Goal: Information Seeking & Learning: Learn about a topic

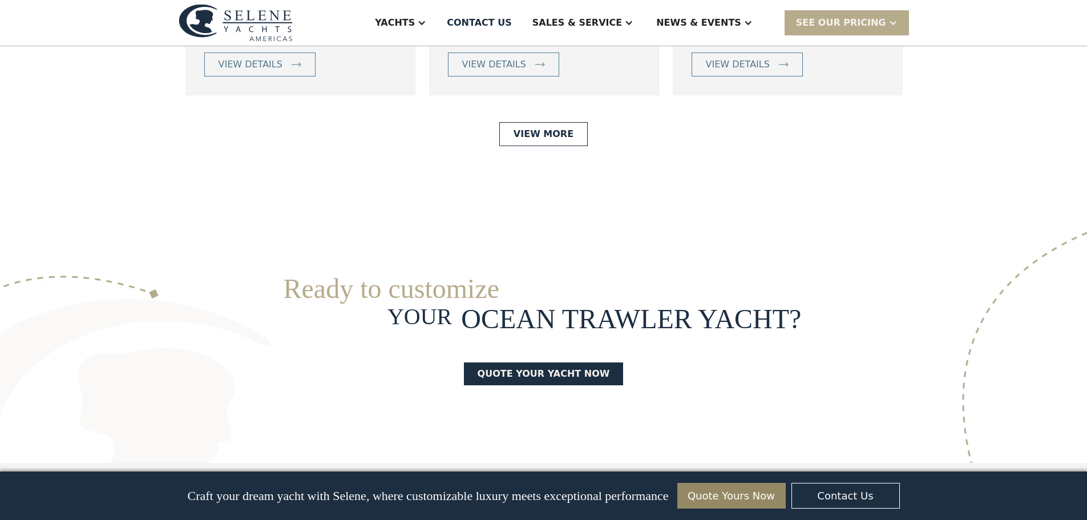
scroll to position [2795, 0]
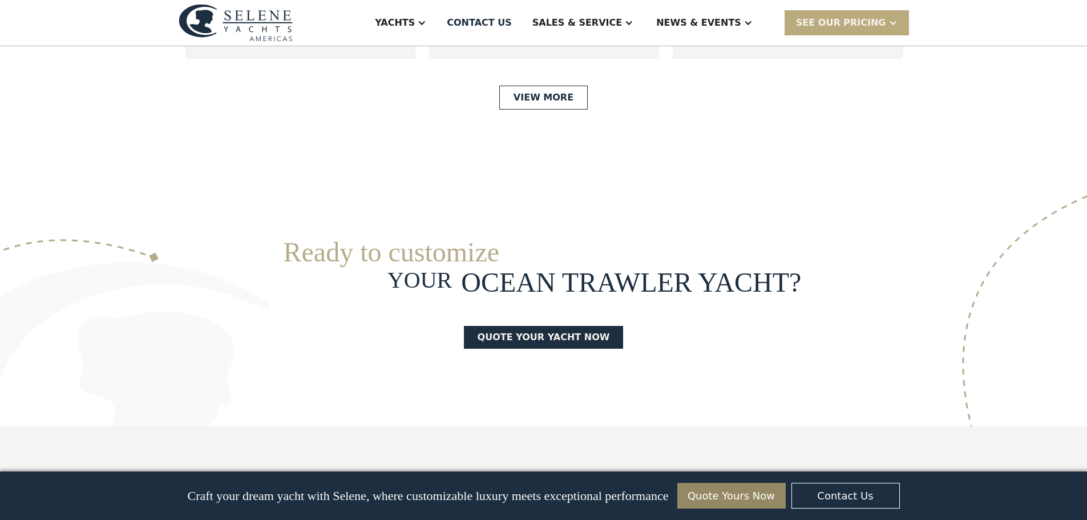
click at [888, 25] on div at bounding box center [892, 22] width 9 height 9
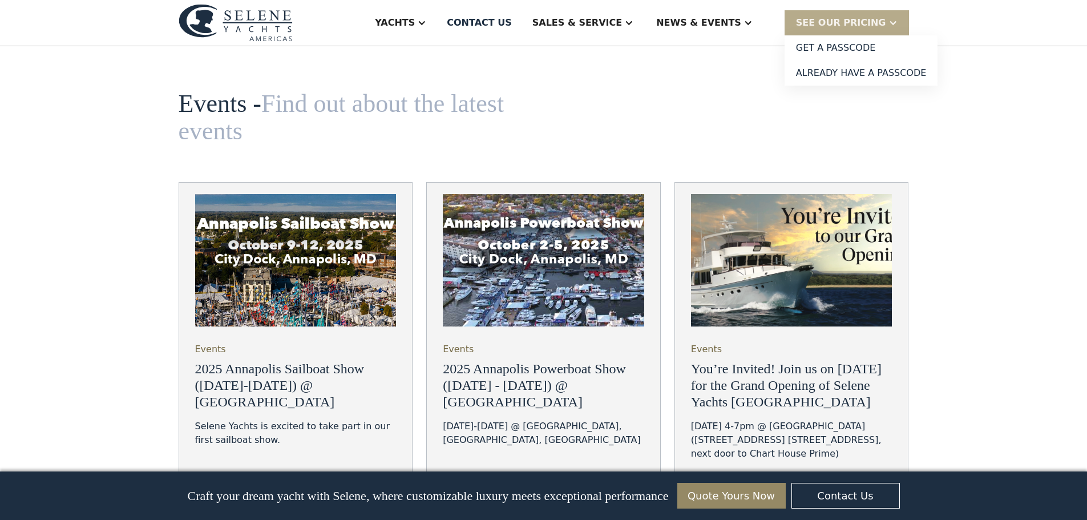
scroll to position [3878, 0]
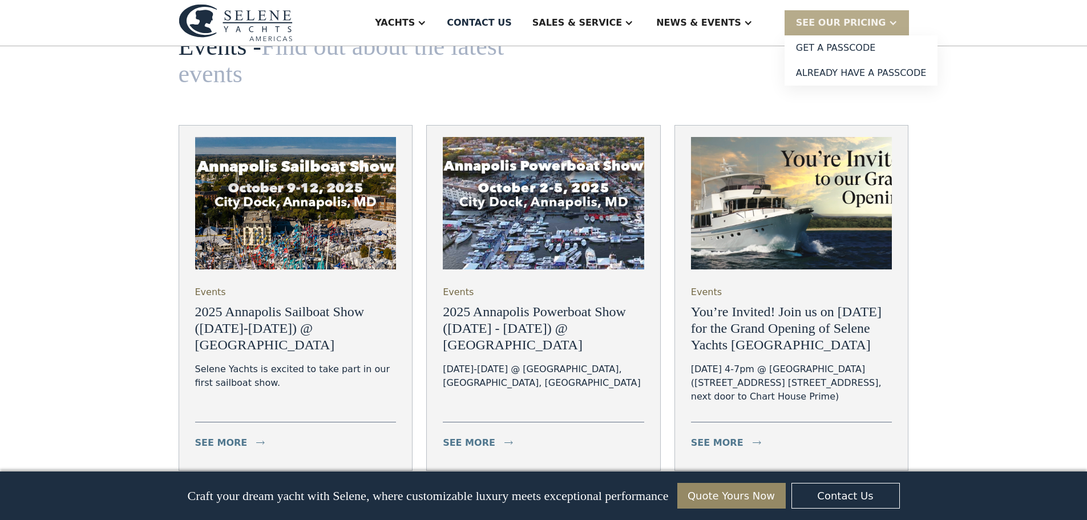
click at [550, 498] on link "Next" at bounding box center [543, 509] width 47 height 23
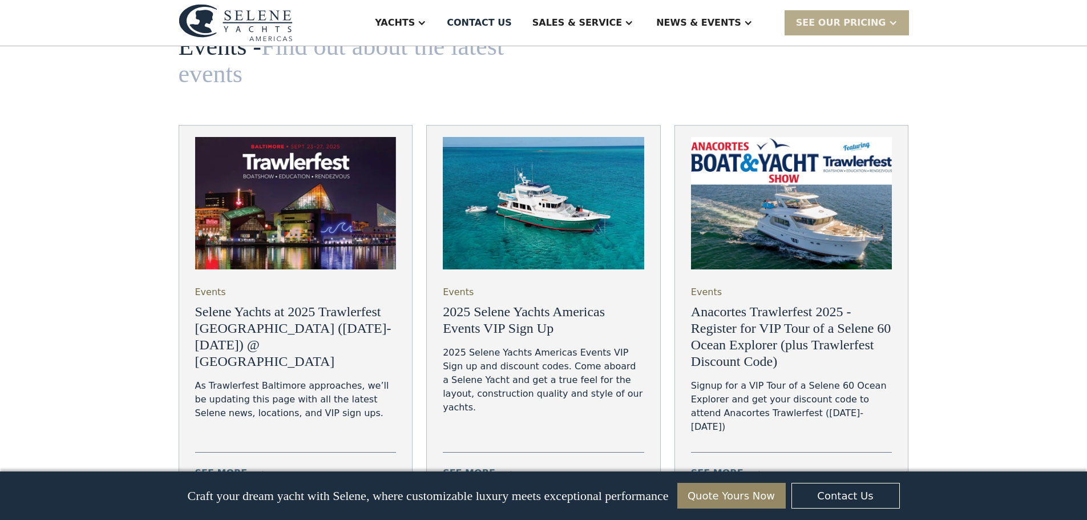
click at [234, 303] on h3 "Selene Yachts at 2025 Trawlerfest [GEOGRAPHIC_DATA] ([DATE]-[DATE]) @ [GEOGRAPH…" at bounding box center [295, 336] width 201 height 66
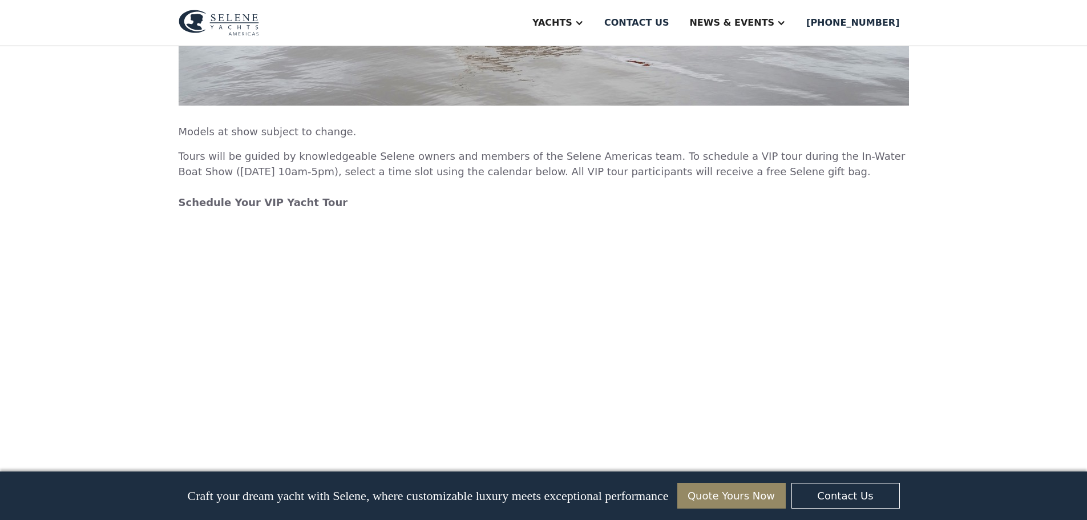
scroll to position [2567, 0]
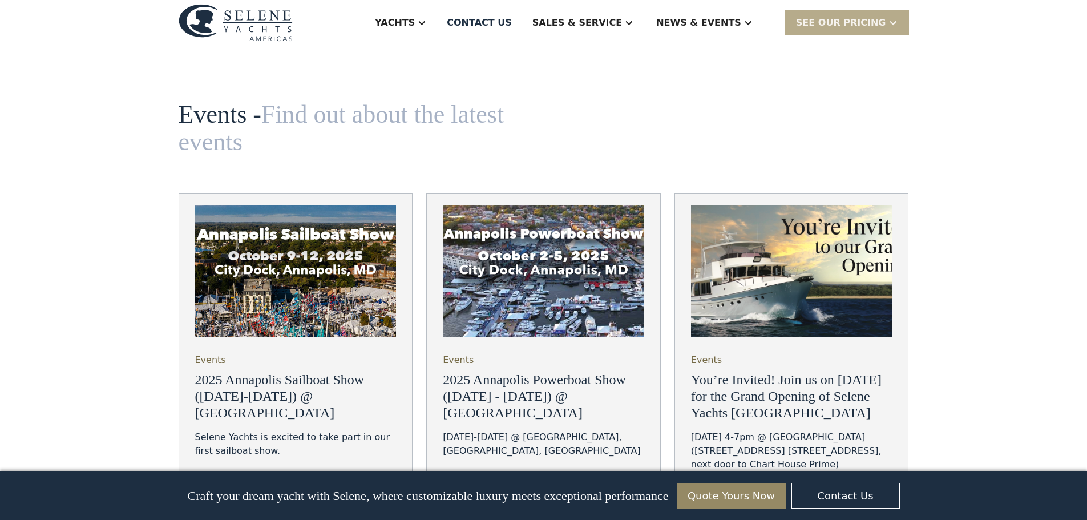
scroll to position [3878, 0]
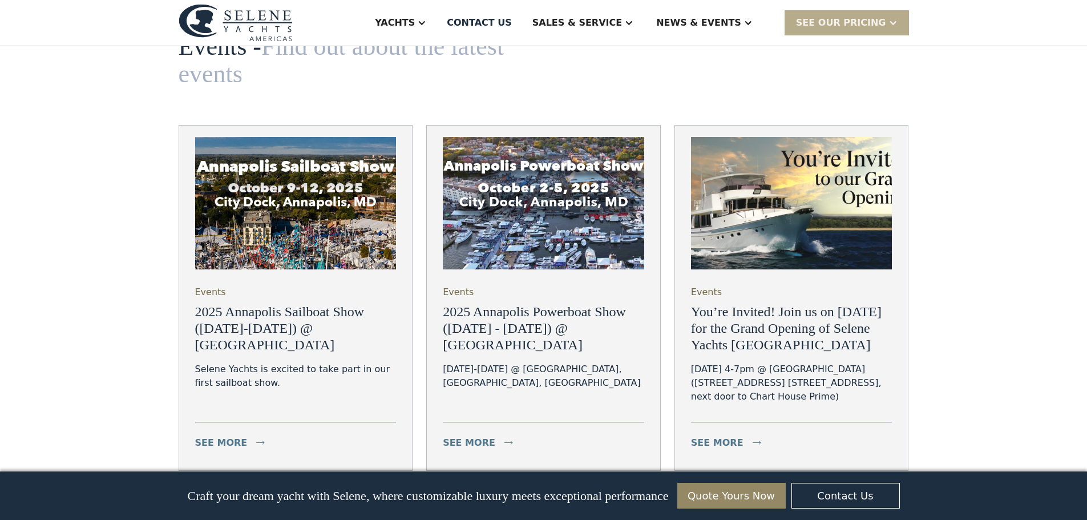
click at [264, 303] on h3 "2025 Annapolis Sailboat Show ([DATE]-[DATE]) @ [GEOGRAPHIC_DATA]" at bounding box center [295, 327] width 201 height 49
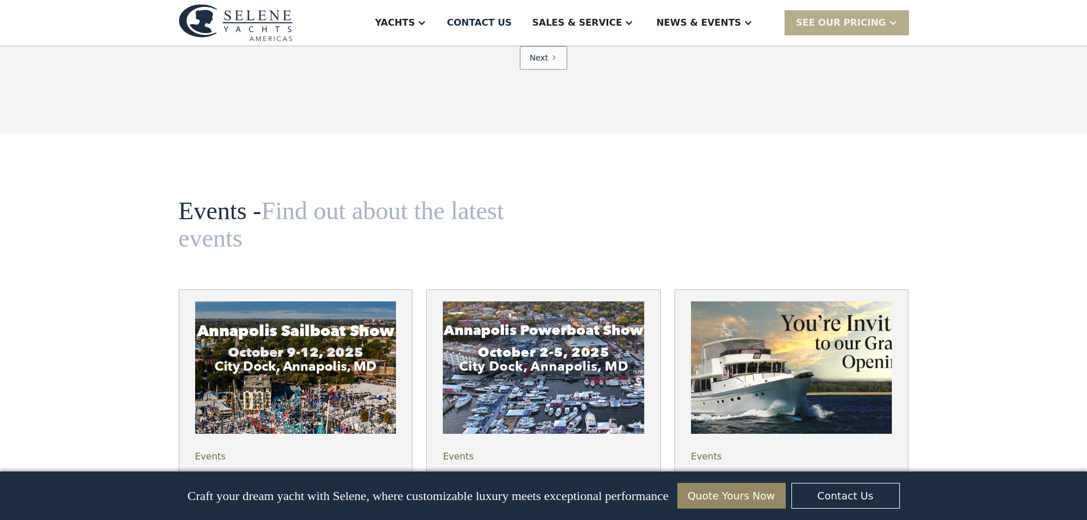
scroll to position [3764, 0]
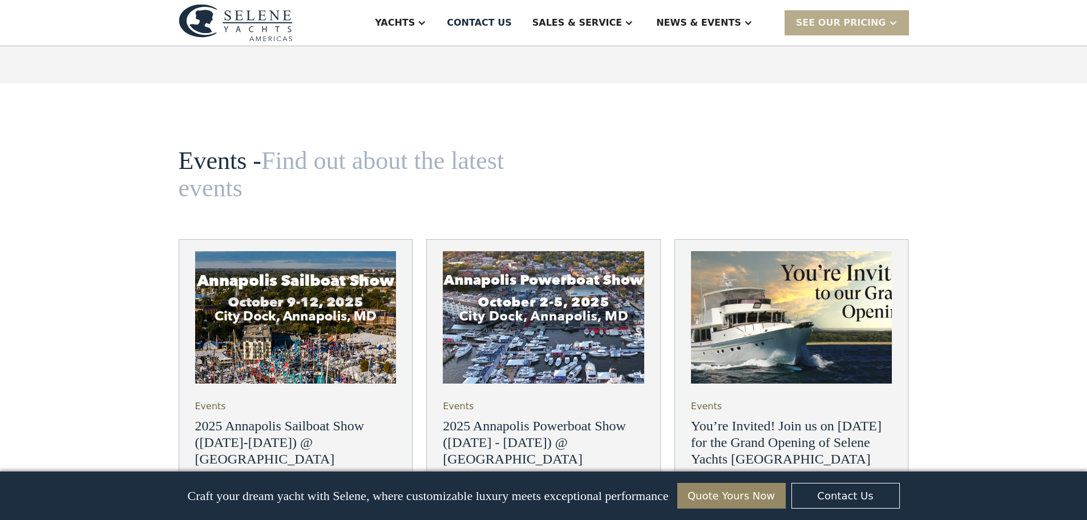
click at [274, 418] on h3 "2025 Annapolis Sailboat Show ([DATE]-[DATE]) @ [GEOGRAPHIC_DATA]" at bounding box center [295, 442] width 201 height 49
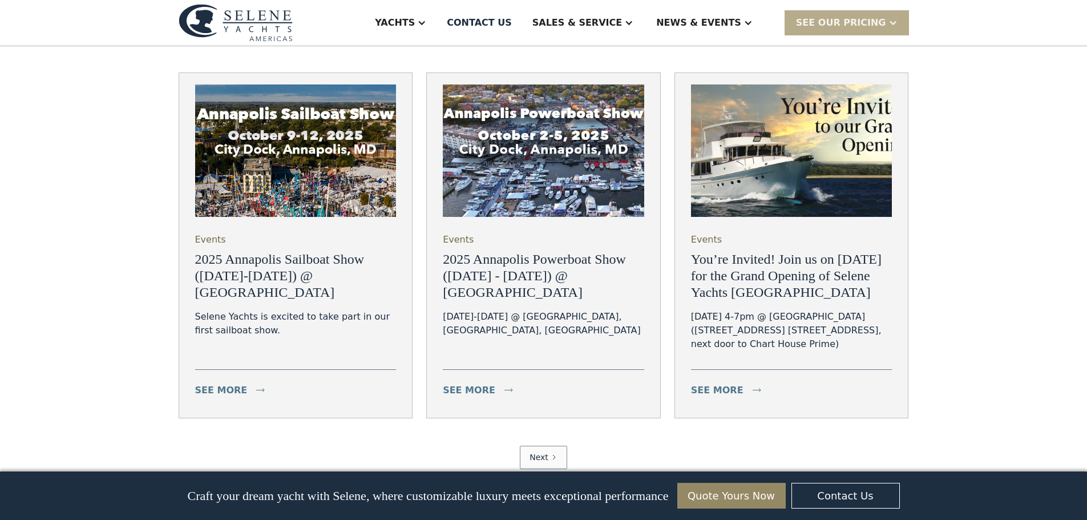
scroll to position [3936, 0]
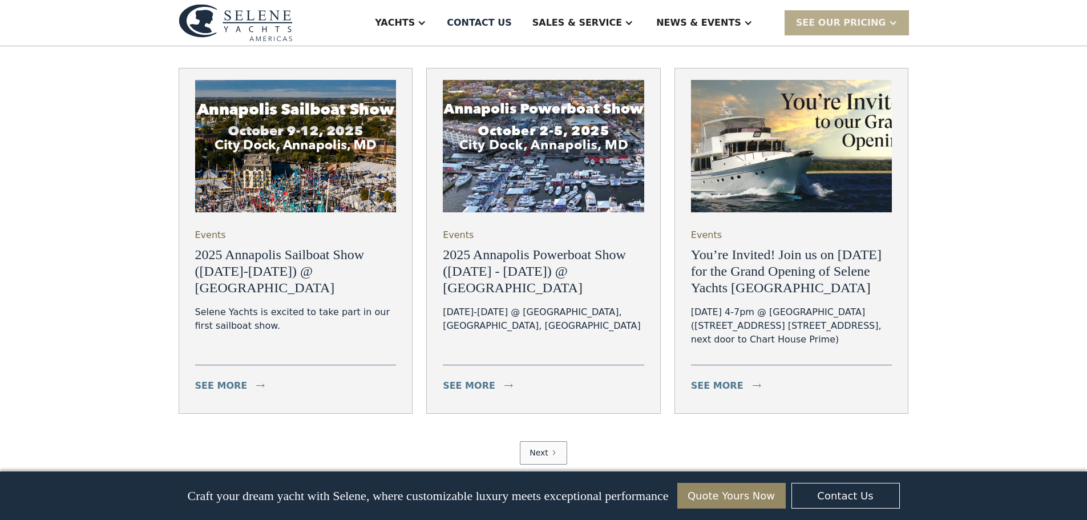
click at [557, 441] on link "Next" at bounding box center [543, 452] width 47 height 23
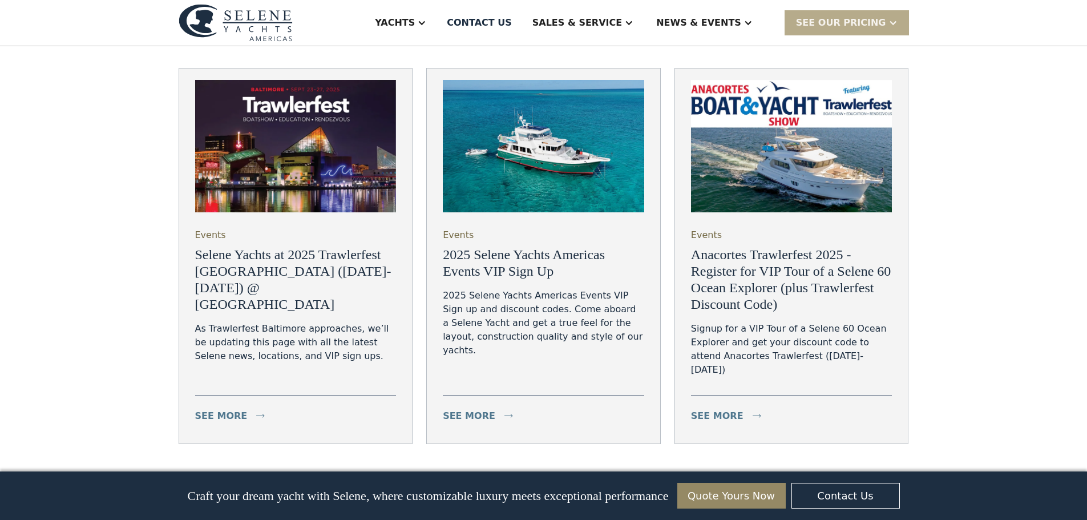
click at [248, 246] on h3 "Selene Yachts at 2025 Trawlerfest [GEOGRAPHIC_DATA] ([DATE]-[DATE]) @ [GEOGRAPH…" at bounding box center [295, 279] width 201 height 66
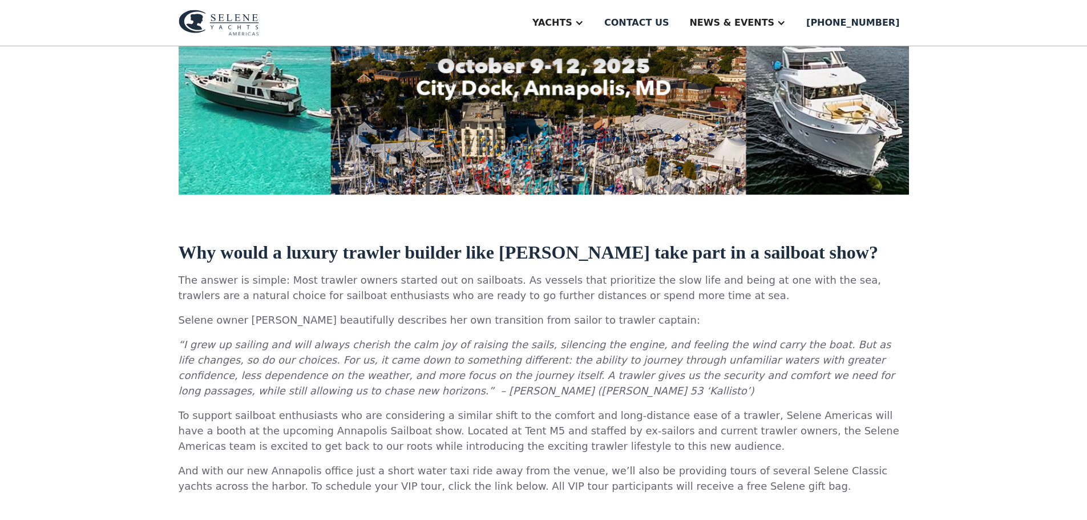
scroll to position [399, 0]
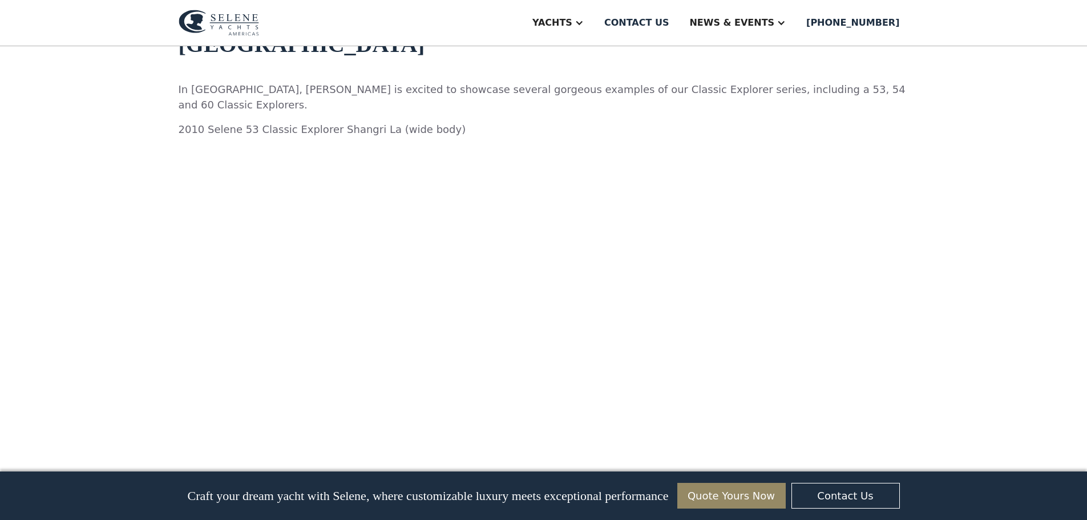
scroll to position [1077, 0]
